Goal: Information Seeking & Learning: Compare options

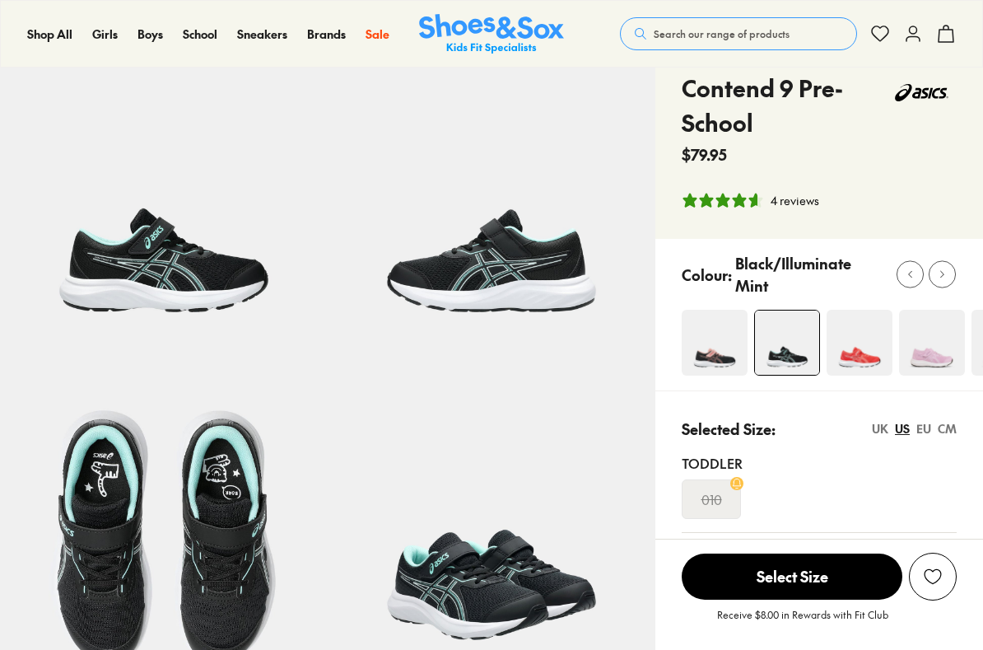
select select "*"
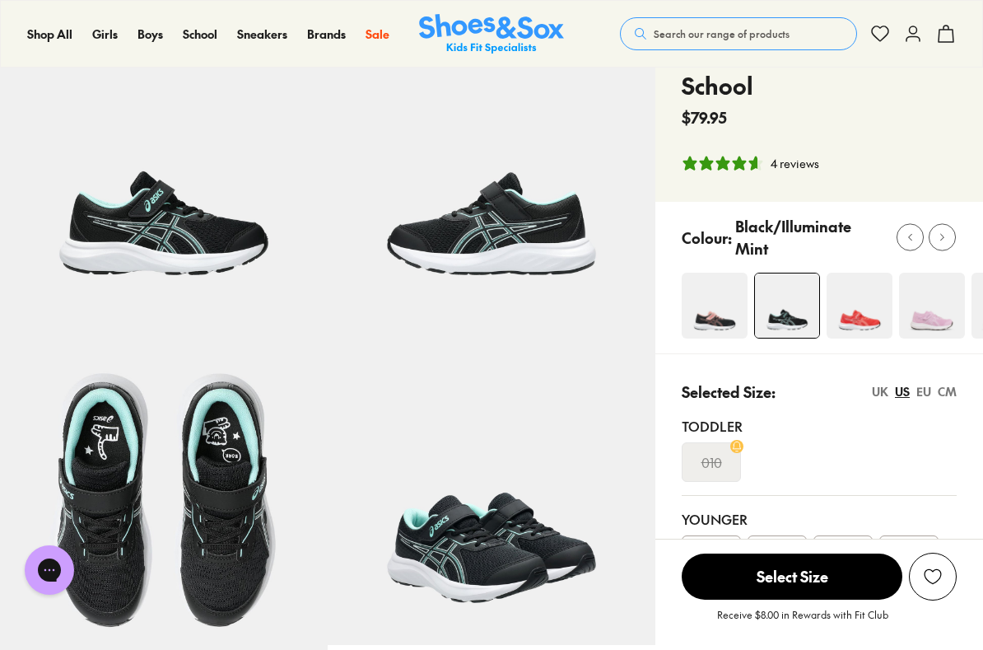
click at [879, 328] on img at bounding box center [860, 305] width 66 height 66
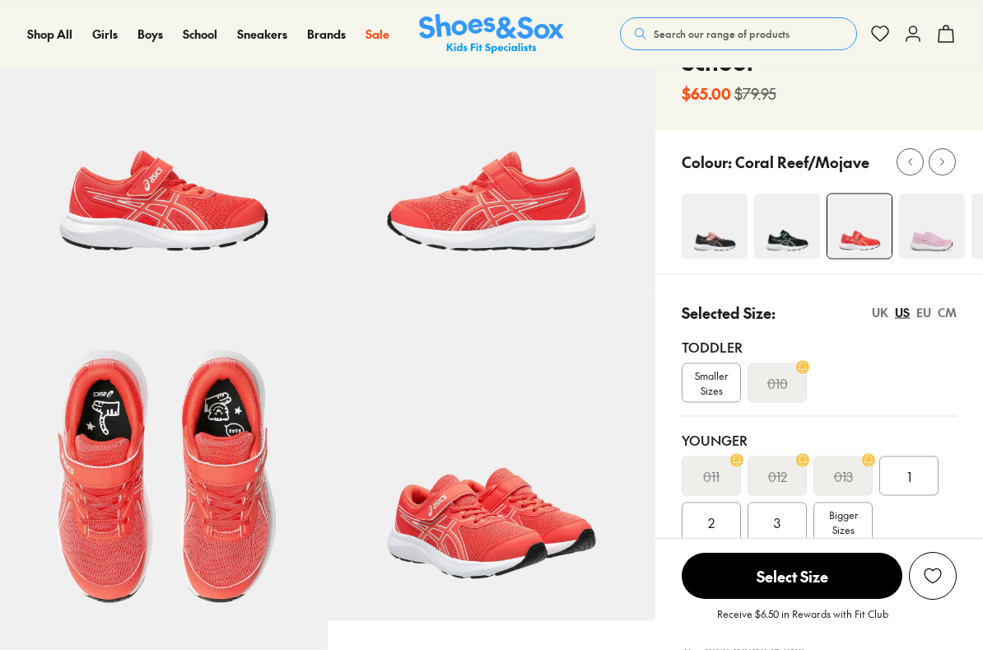
select select "*"
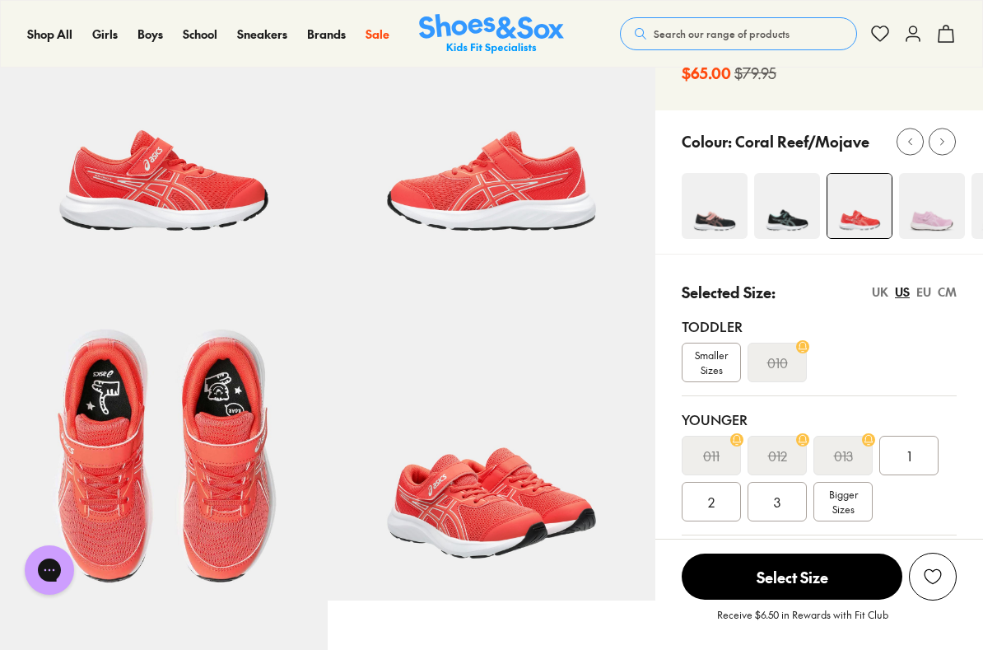
click at [934, 209] on img at bounding box center [932, 206] width 66 height 66
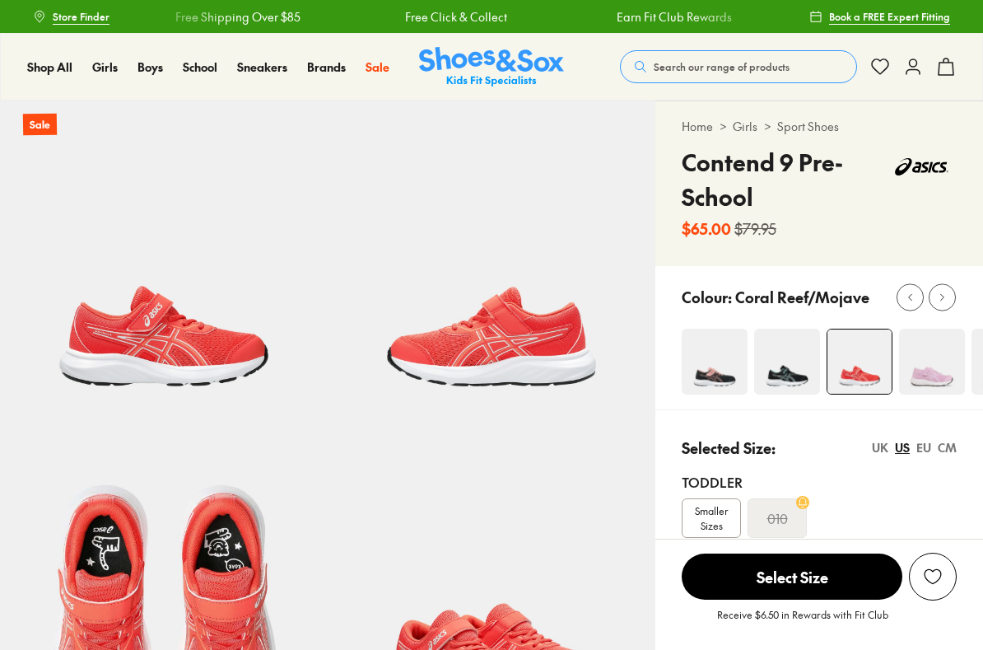
select select "*"
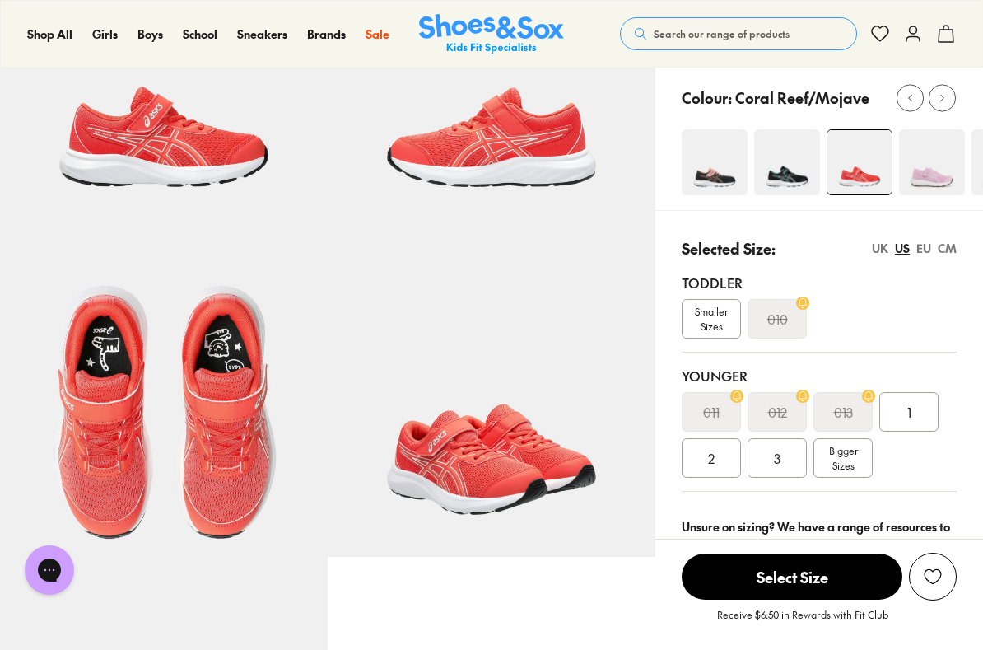
click at [786, 168] on img at bounding box center [787, 162] width 66 height 66
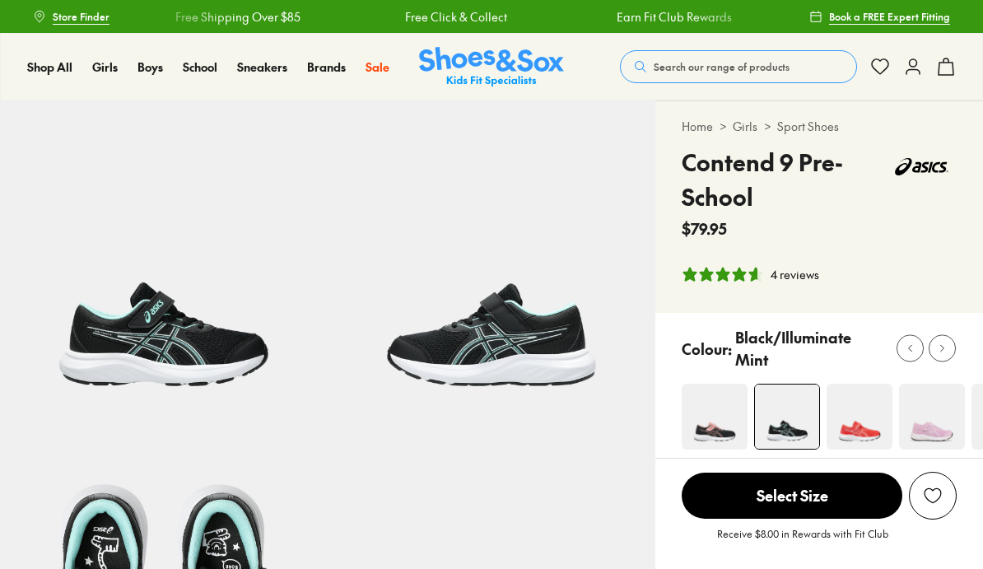
select select "*"
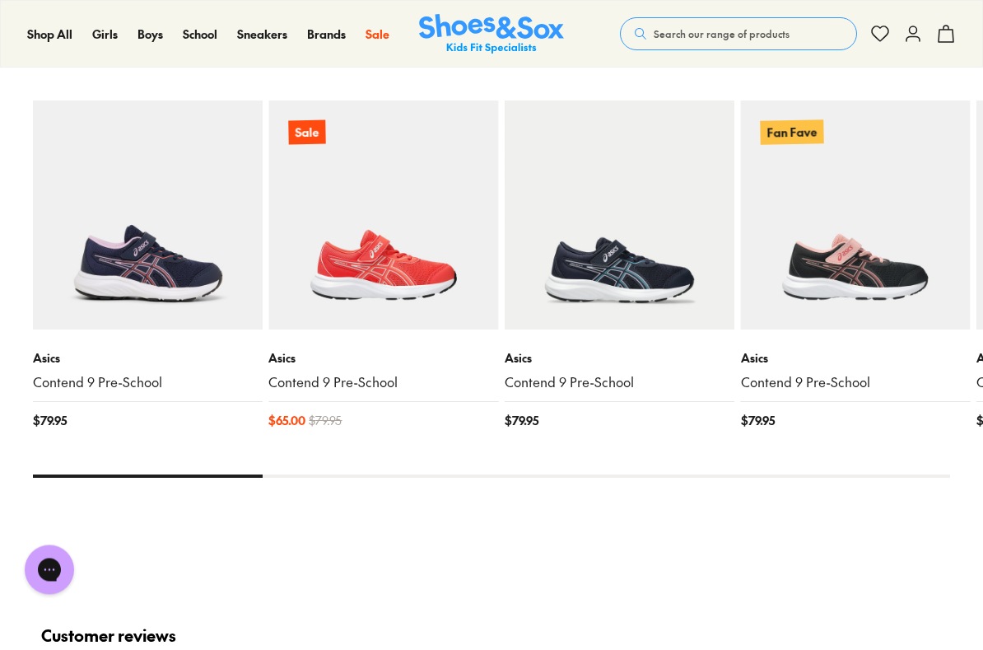
scroll to position [1757, 0]
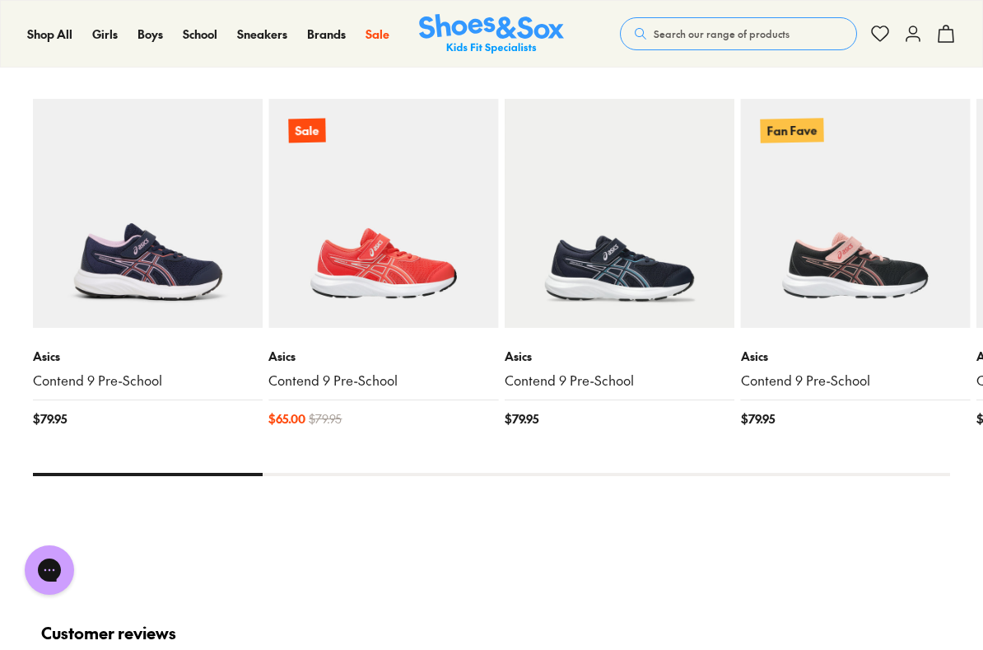
click at [869, 263] on img at bounding box center [856, 214] width 230 height 230
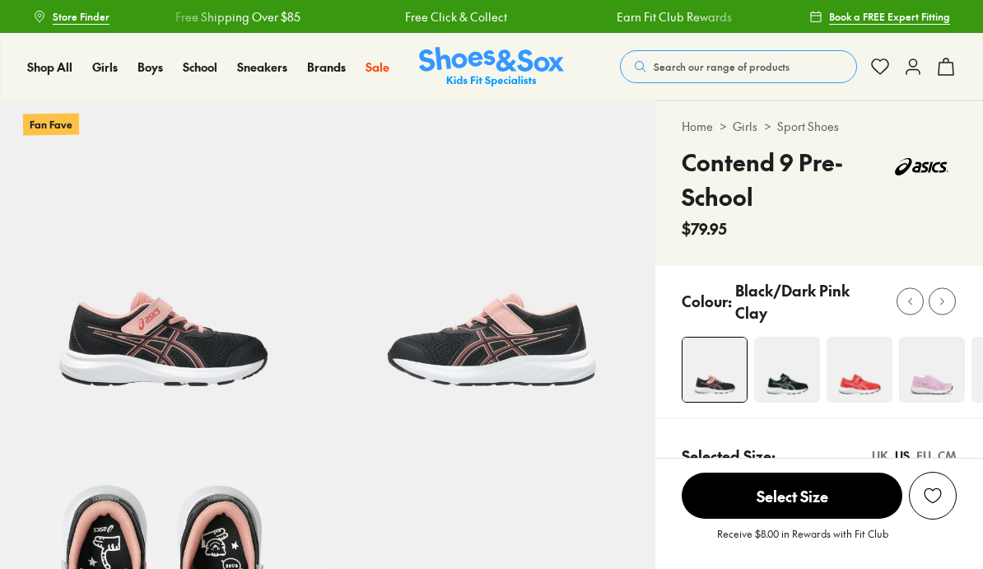
click at [799, 377] on img at bounding box center [787, 370] width 66 height 66
select select "*"
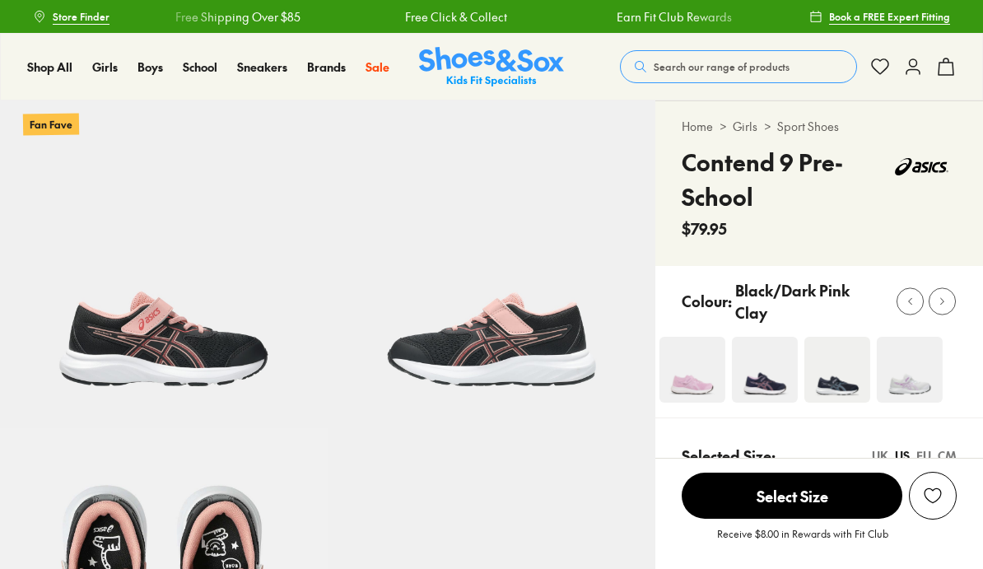
click at [844, 373] on img at bounding box center [837, 370] width 66 height 66
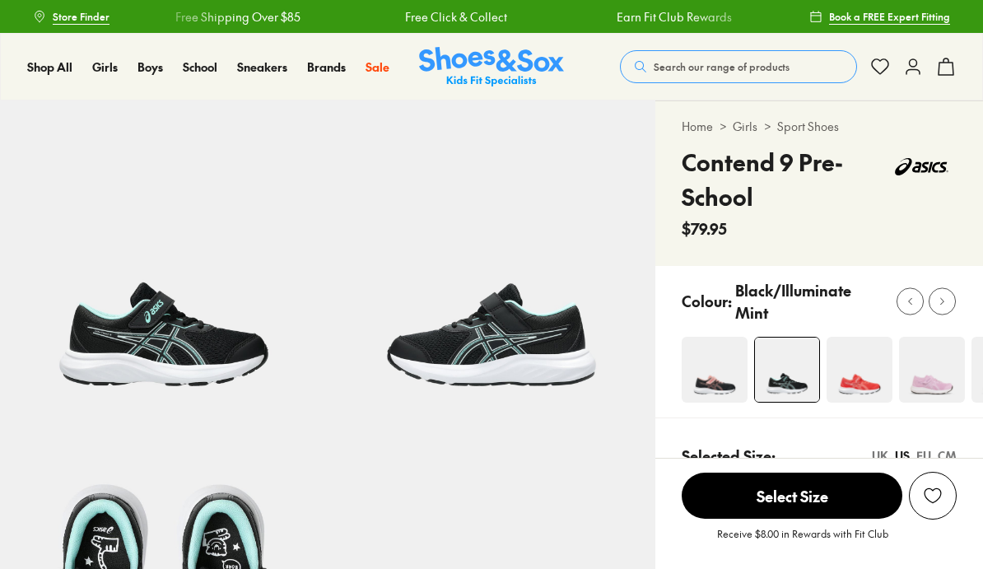
select select "*"
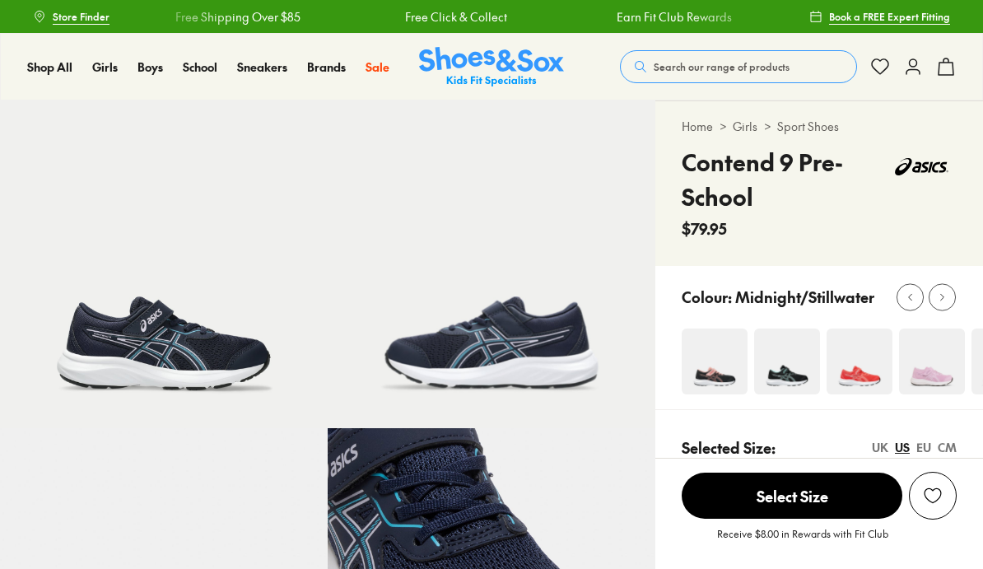
select select "*"
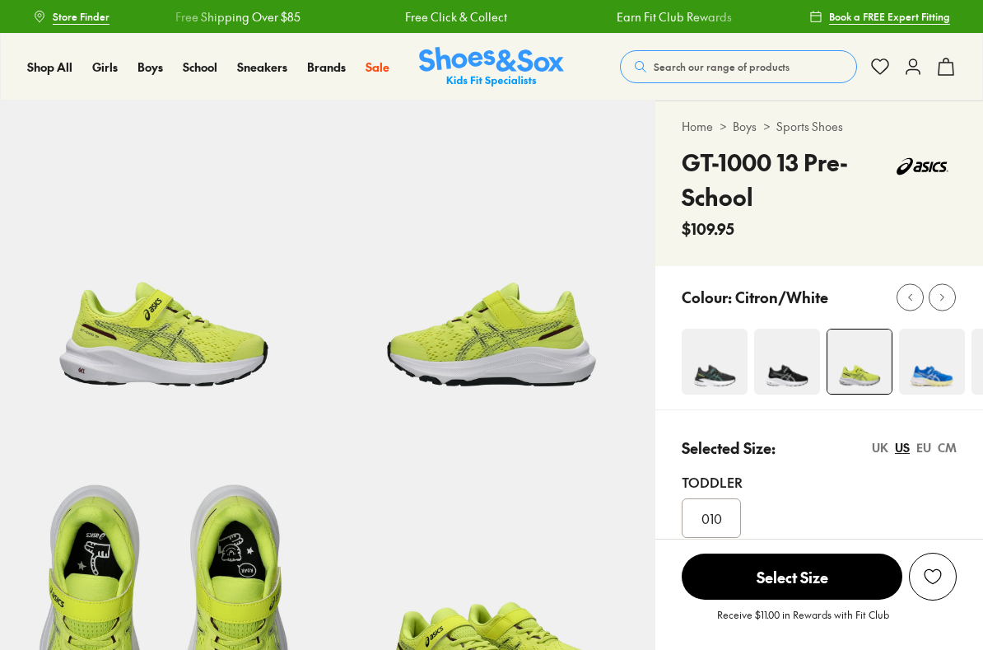
scroll to position [105, 0]
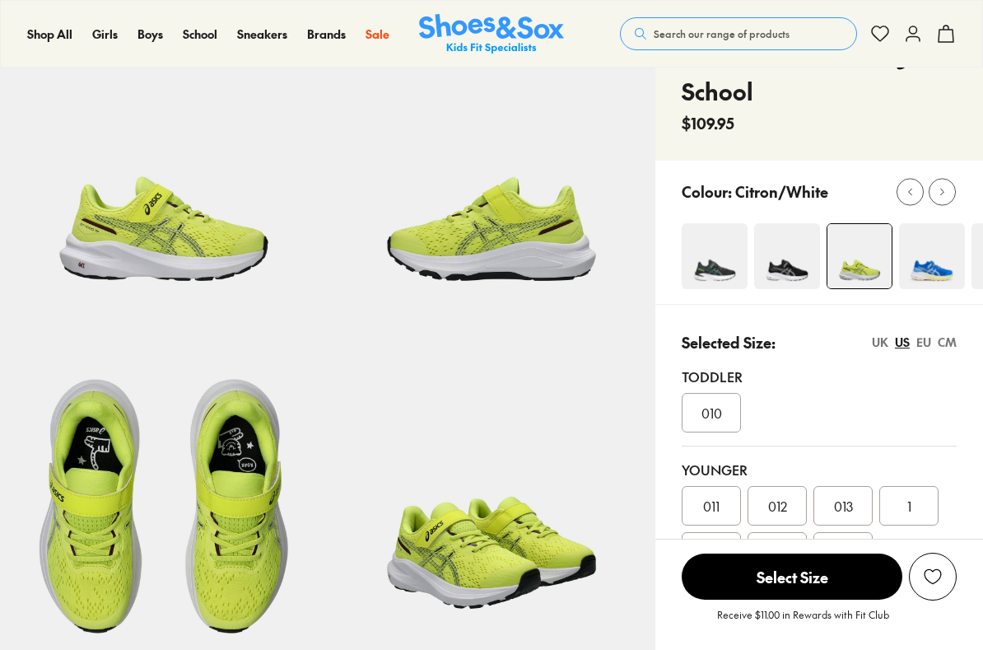
select select "*"
click at [943, 268] on img at bounding box center [932, 256] width 66 height 66
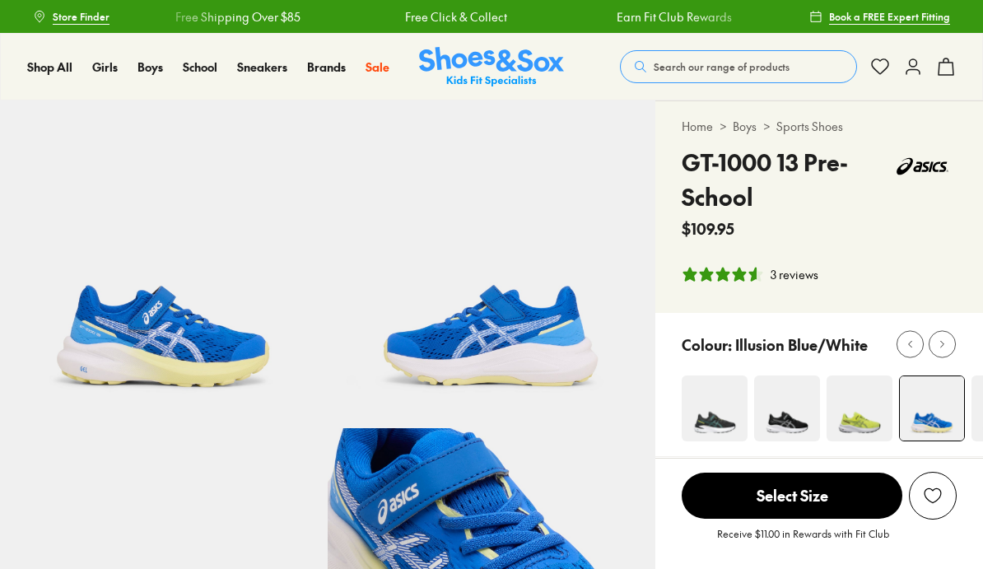
select select "*"
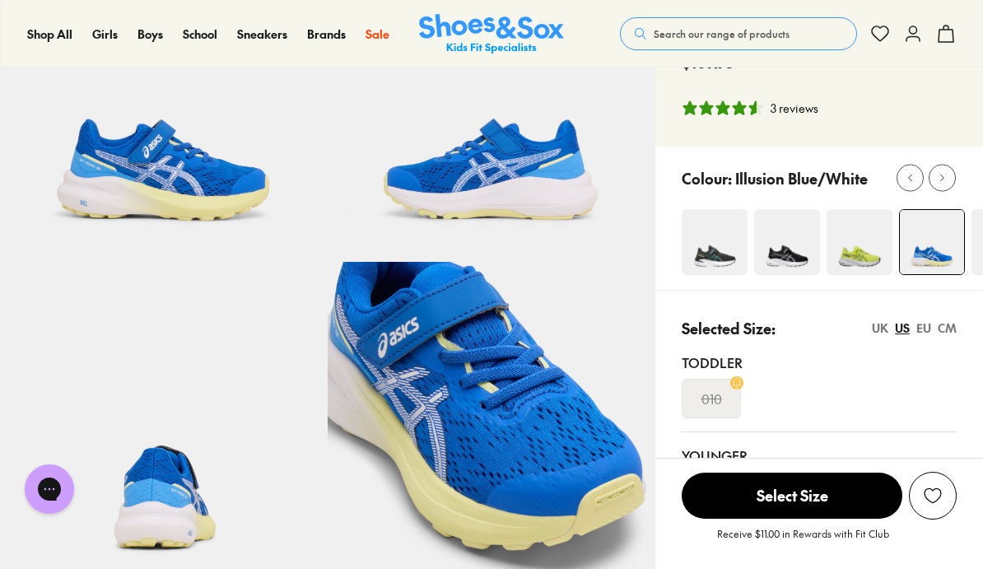
click at [775, 260] on img at bounding box center [787, 242] width 66 height 66
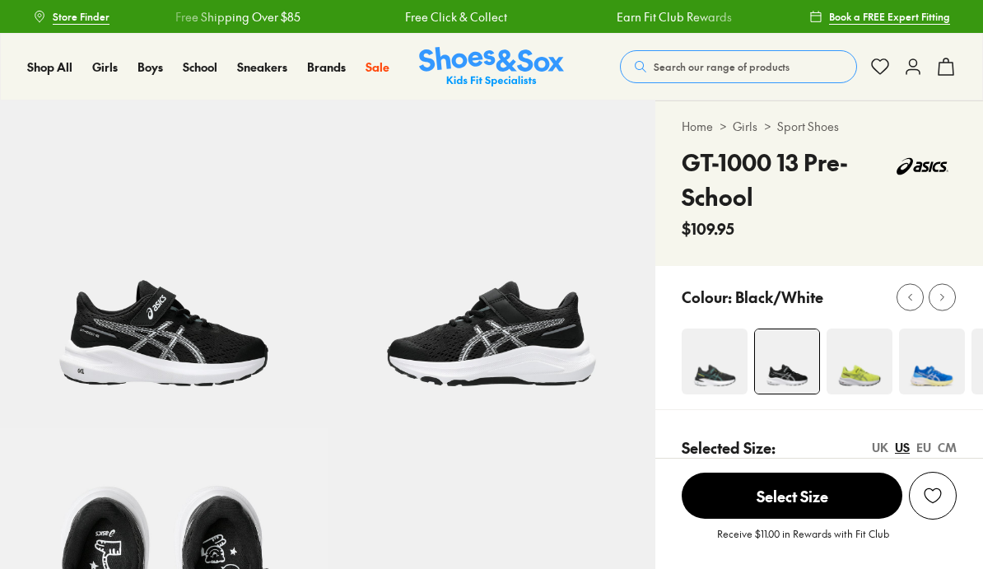
select select "*"
